Goal: Information Seeking & Learning: Learn about a topic

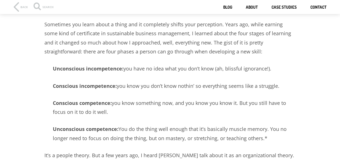
scroll to position [56, 0]
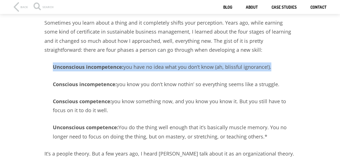
drag, startPoint x: 268, startPoint y: 66, endPoint x: 48, endPoint y: 65, distance: 220.1
click at [48, 65] on p "Unconscious incompetence: you have no idea what you don’t know (ah, blissful ig…" at bounding box center [169, 66] width 251 height 9
copy p "Unconscious incompetence: you have no idea what you don’t know (ah, blissful ig…"
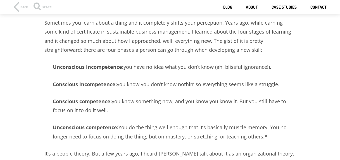
drag, startPoint x: 110, startPoint y: 86, endPoint x: 119, endPoint y: 88, distance: 9.2
click at [110, 86] on strong "Conscious incompetence:" at bounding box center [85, 84] width 64 height 7
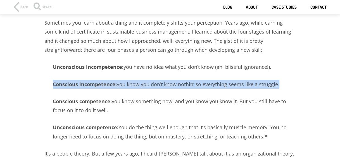
drag, startPoint x: 276, startPoint y: 84, endPoint x: 53, endPoint y: 83, distance: 222.7
click at [53, 83] on p "Conscious incompetence: you know you don’t know nothin’ so everything seems lik…" at bounding box center [169, 84] width 251 height 9
copy p "Conscious incompetence: you know you don’t know nothin’ so everything seems lik…"
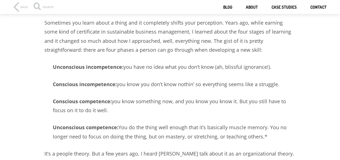
click at [110, 107] on p "Conscious competence: you know something now, and you know you know it. But you…" at bounding box center [169, 106] width 251 height 18
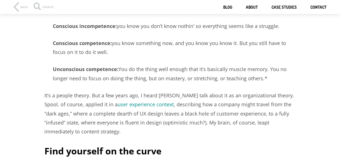
scroll to position [84, 0]
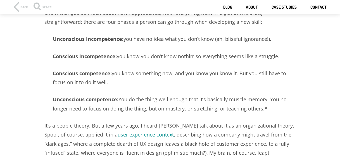
click at [105, 81] on p "Conscious competence: you know something now, and you know you know it. But you…" at bounding box center [169, 78] width 251 height 18
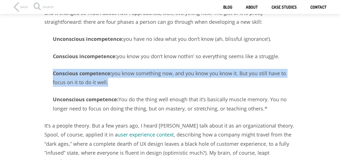
drag, startPoint x: 105, startPoint y: 81, endPoint x: 52, endPoint y: 71, distance: 53.8
click at [52, 71] on p "Conscious competence: you know something now, and you know you know it. But you…" at bounding box center [169, 78] width 251 height 18
copy p "Conscious competence: you know something now, and you know you know it. But you…"
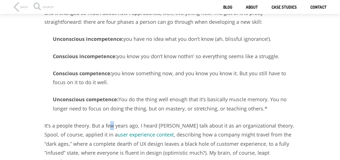
drag, startPoint x: 245, startPoint y: 102, endPoint x: 253, endPoint y: 106, distance: 8.4
click at [245, 102] on p "Unconscious competence: You do the thing well enough that it’s basically muscle…" at bounding box center [169, 104] width 251 height 18
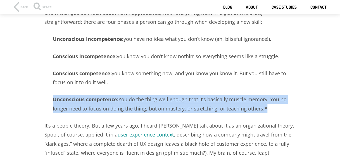
drag, startPoint x: 262, startPoint y: 108, endPoint x: 50, endPoint y: 101, distance: 211.9
click at [50, 101] on p "Unconscious competence: You do the thing well enough that it’s basically muscle…" at bounding box center [169, 104] width 251 height 18
copy p "Unconscious competence: You do the thing well enough that it’s basically muscle…"
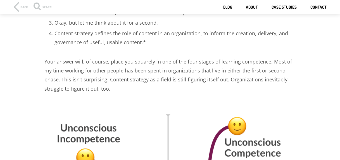
scroll to position [363, 0]
